Goal: Task Accomplishment & Management: Complete application form

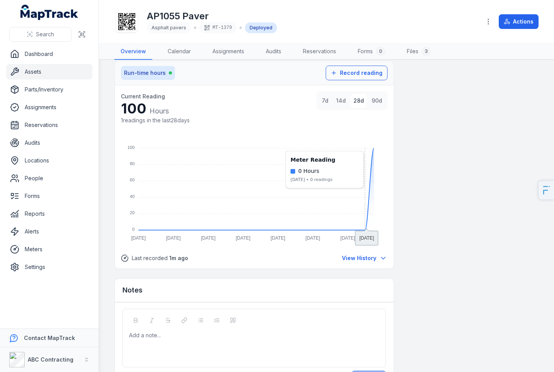
scroll to position [587, 0]
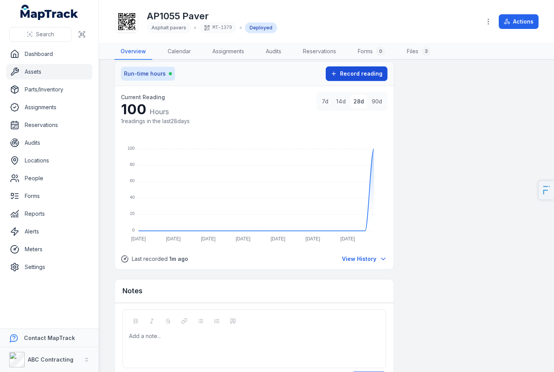
click at [366, 77] on span "Record reading" at bounding box center [361, 74] width 43 height 8
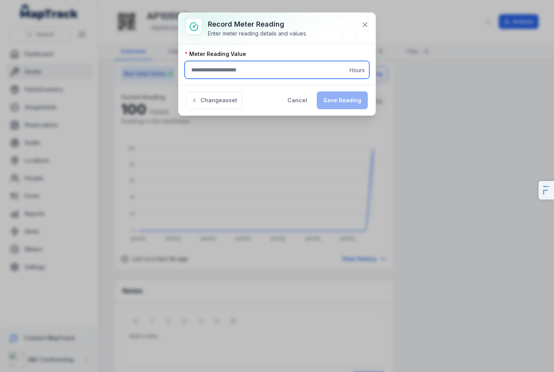
click at [301, 75] on input ":r3c:-form-item-label" at bounding box center [277, 70] width 185 height 18
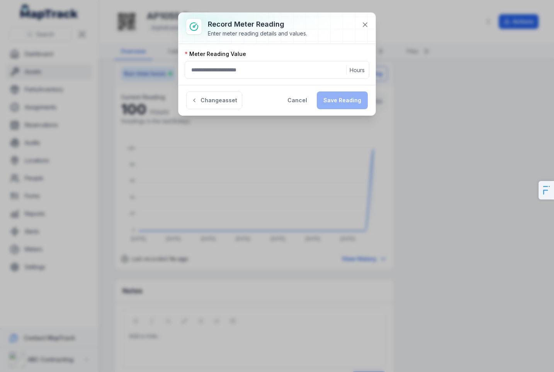
click at [277, 105] on div "Change asset Cancel Save Reading" at bounding box center [277, 100] width 197 height 31
click at [290, 96] on button "Cancel" at bounding box center [297, 101] width 33 height 18
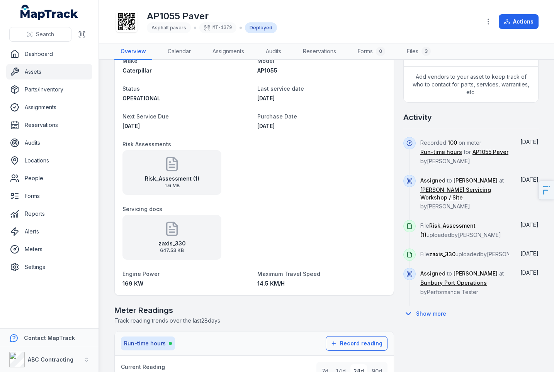
scroll to position [0, 0]
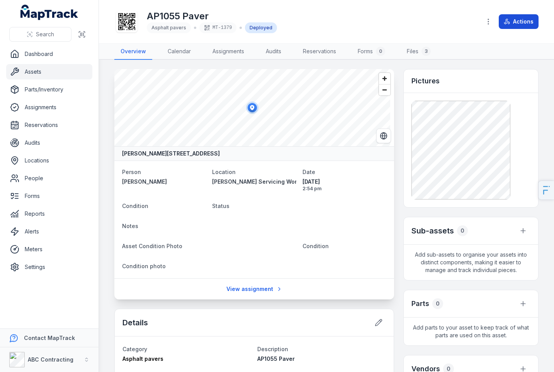
click at [509, 22] on icon at bounding box center [508, 22] width 3 height 4
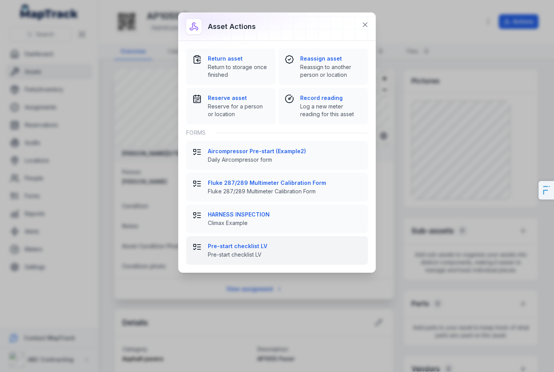
click at [255, 251] on span "Pre-start checklist LV" at bounding box center [285, 255] width 154 height 8
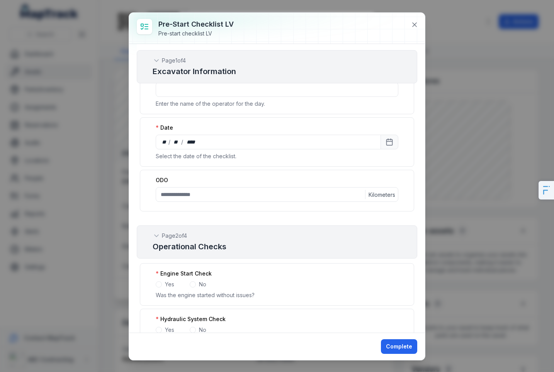
scroll to position [79, 0]
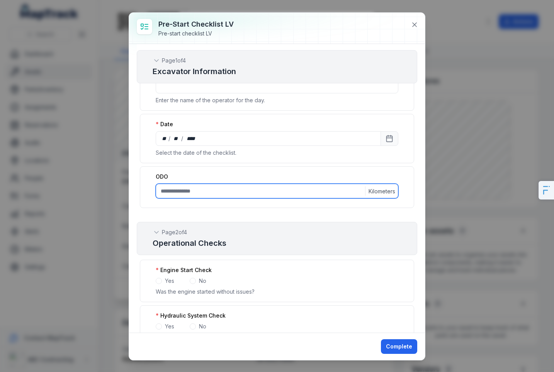
click at [241, 192] on input ":r4j:-form-item-label" at bounding box center [277, 191] width 243 height 15
type input "***"
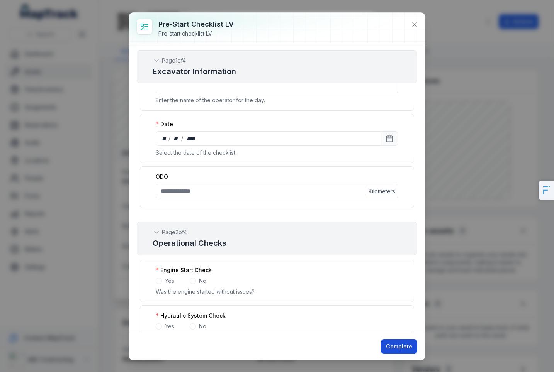
click at [386, 342] on button "Complete" at bounding box center [399, 347] width 36 height 15
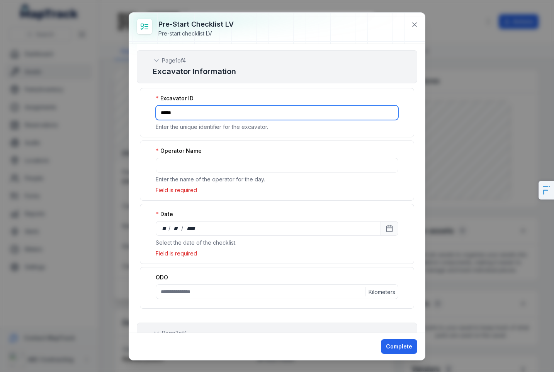
type input "*****"
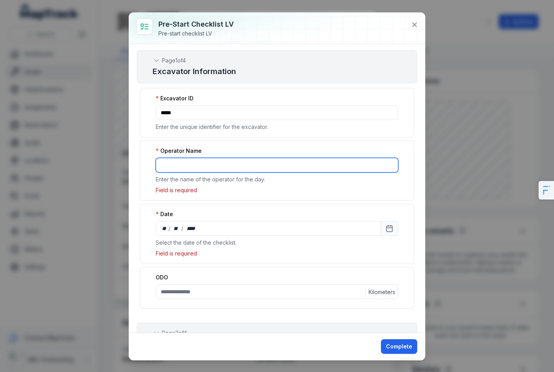
click at [205, 163] on input ":r3q:-form-item-label" at bounding box center [277, 165] width 243 height 15
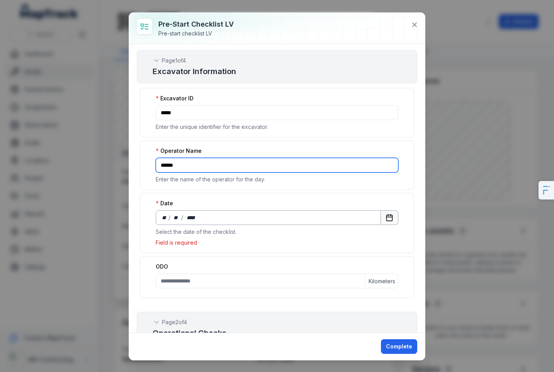
type input "******"
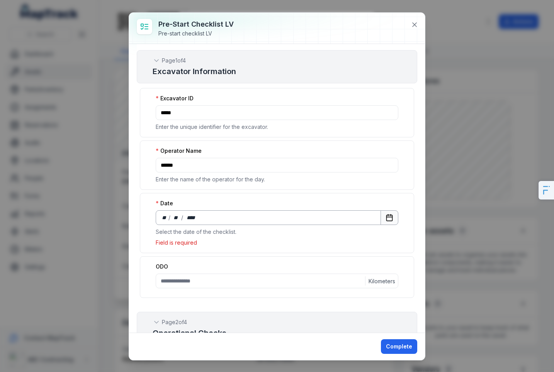
click at [387, 217] on icon "Calendar" at bounding box center [390, 217] width 6 height 0
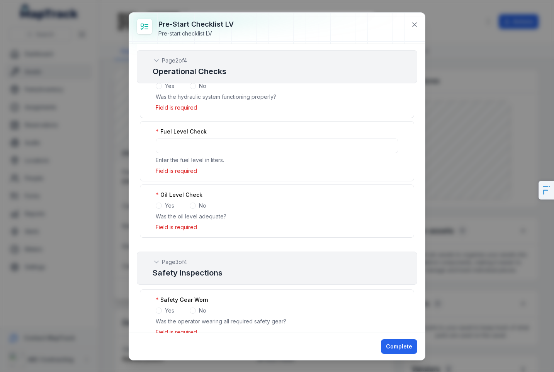
scroll to position [124, 0]
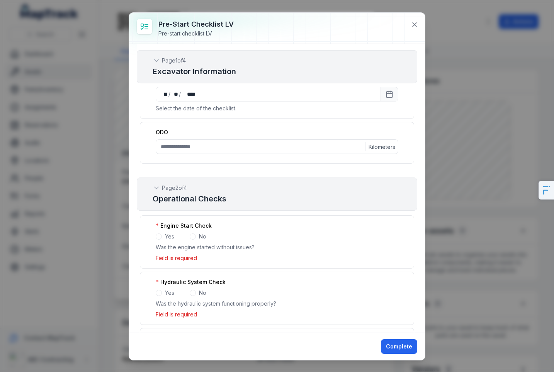
click at [158, 242] on div "Engine Start Check Yes No Was the engine started without issues? Field is requi…" at bounding box center [277, 242] width 274 height 53
click at [159, 237] on span at bounding box center [159, 237] width 6 height 6
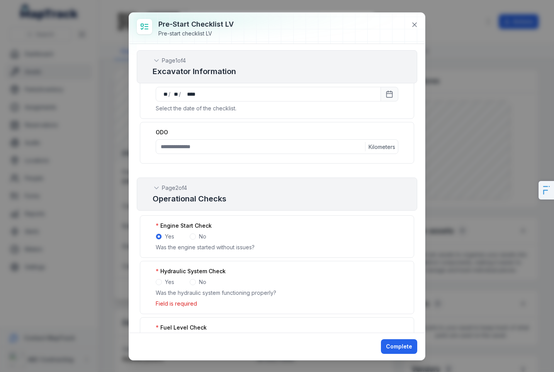
click at [163, 285] on div "Yes" at bounding box center [165, 283] width 19 height 8
click at [161, 284] on div "Yes" at bounding box center [165, 283] width 19 height 8
click at [160, 284] on span at bounding box center [159, 282] width 6 height 6
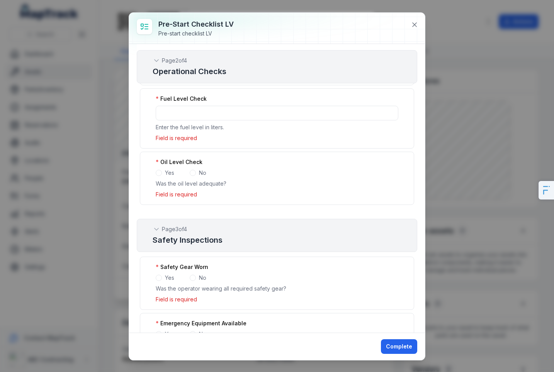
scroll to position [291, 0]
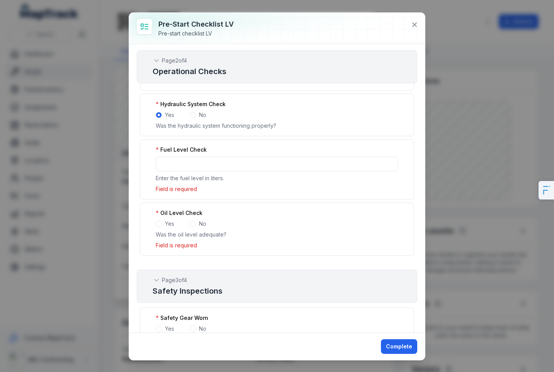
click at [164, 153] on label "Fuel Level Check" at bounding box center [181, 150] width 51 height 8
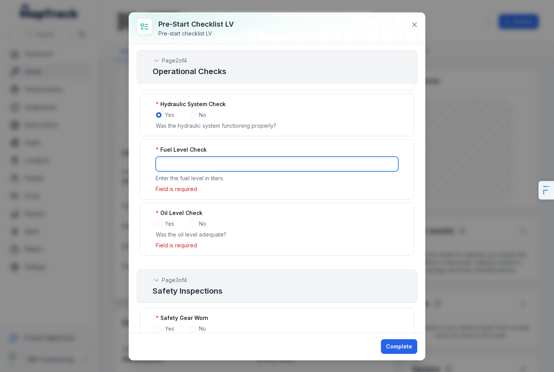
click at [166, 157] on input ":r57:-form-item-label" at bounding box center [277, 164] width 243 height 15
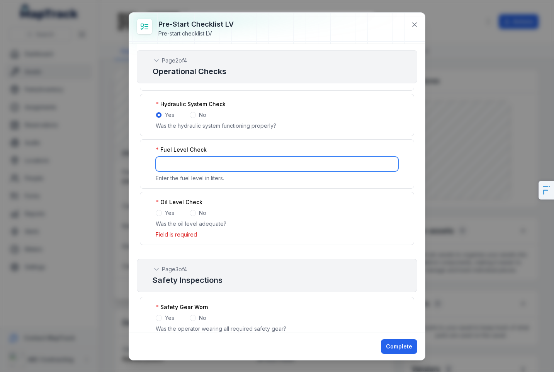
click at [381, 163] on input "*" at bounding box center [277, 164] width 243 height 15
click at [384, 162] on input "*" at bounding box center [277, 164] width 243 height 15
type input "*"
click at [384, 162] on input "*" at bounding box center [277, 164] width 243 height 15
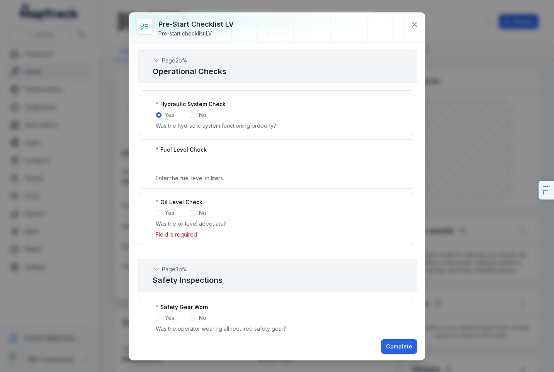
click at [162, 212] on div "Yes" at bounding box center [165, 213] width 19 height 8
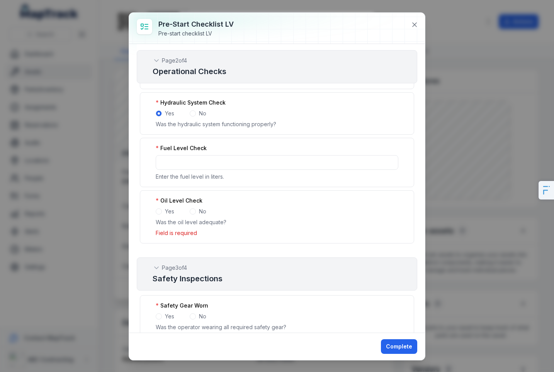
click at [160, 211] on span at bounding box center [159, 212] width 6 height 6
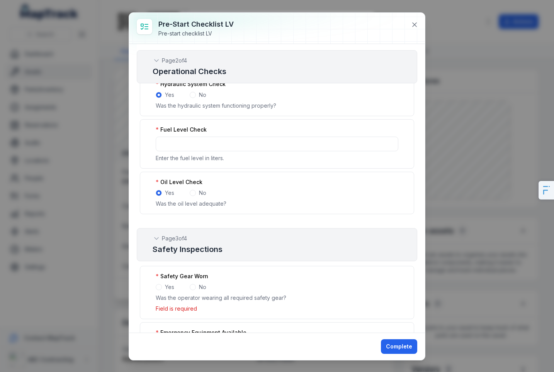
scroll to position [313, 0]
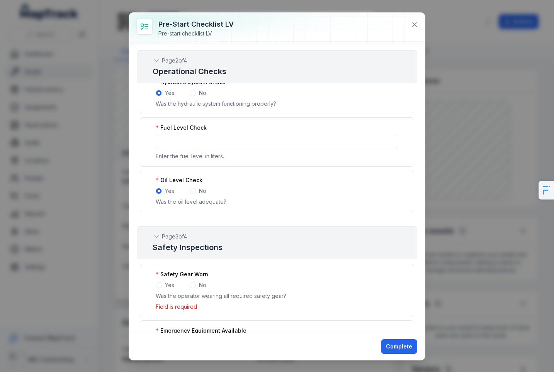
click at [159, 284] on span at bounding box center [159, 285] width 6 height 6
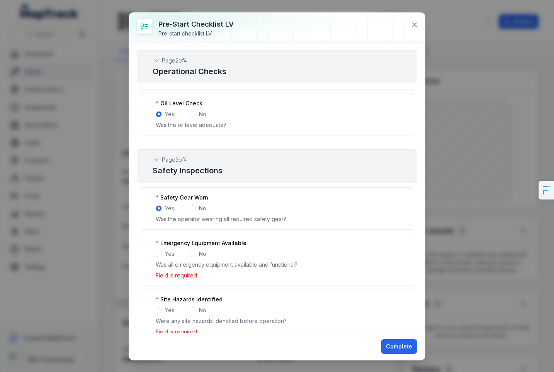
scroll to position [394, 0]
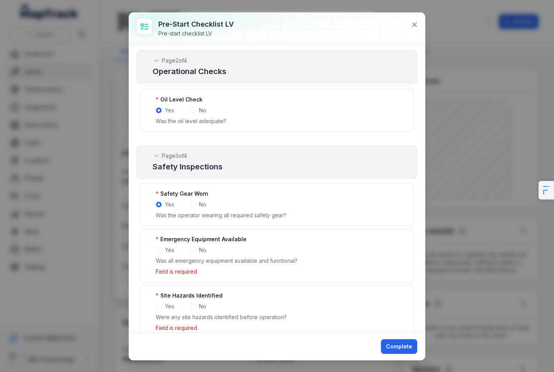
click at [161, 255] on div "Emergency Equipment Available Yes No Was all emergency equipment available and …" at bounding box center [277, 255] width 274 height 53
click at [160, 252] on span at bounding box center [159, 250] width 6 height 6
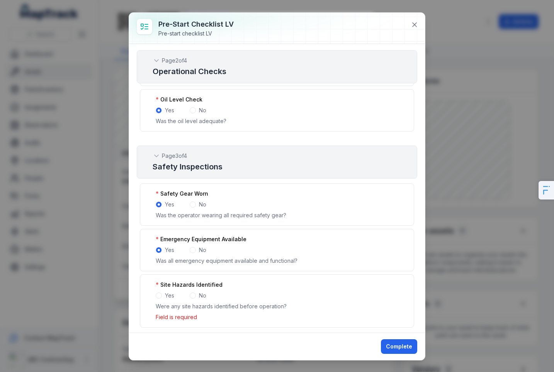
click at [160, 298] on span at bounding box center [159, 296] width 6 height 6
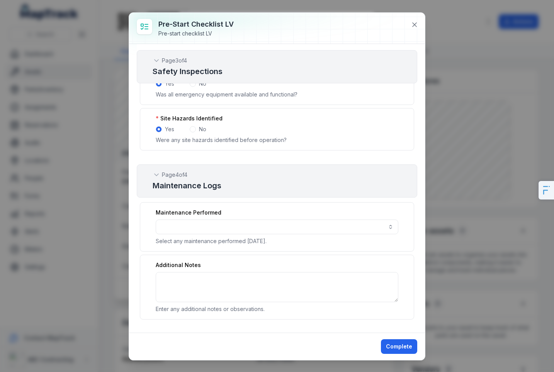
scroll to position [563, 0]
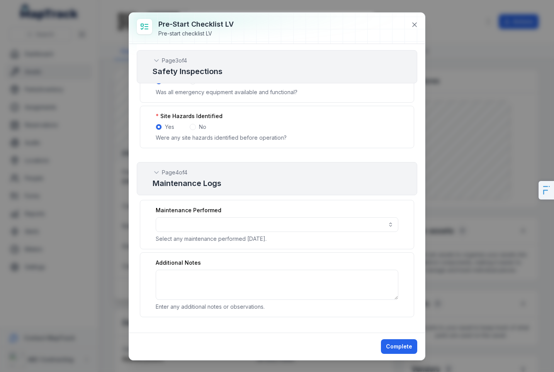
click at [417, 351] on div "Complete" at bounding box center [277, 346] width 296 height 27
click at [402, 350] on button "Complete" at bounding box center [399, 347] width 36 height 15
